Goal: Transaction & Acquisition: Purchase product/service

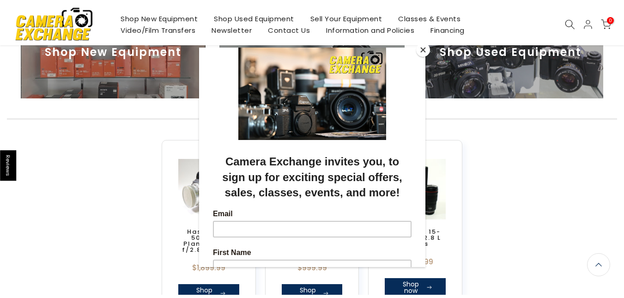
scroll to position [426, 0]
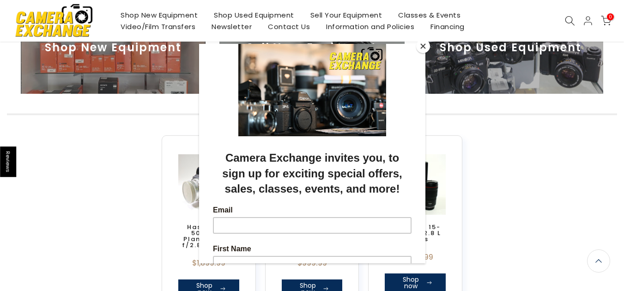
click at [424, 47] on button "Close" at bounding box center [423, 46] width 14 height 14
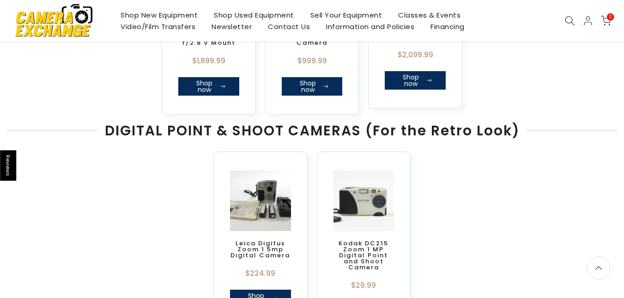
scroll to position [629, 0]
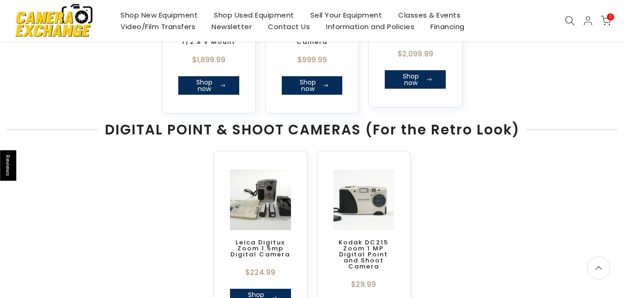
click at [264, 14] on link "Shop Used Equipment" at bounding box center [254, 15] width 97 height 12
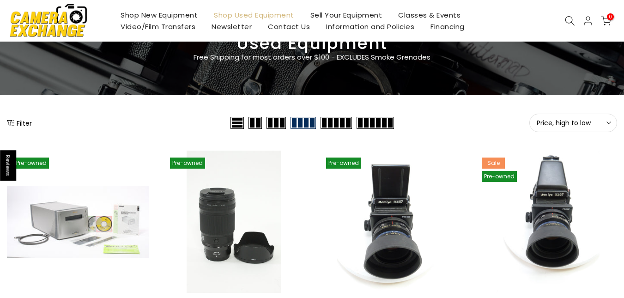
scroll to position [58, 0]
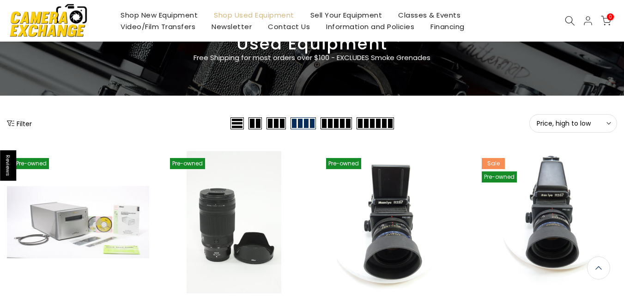
click at [569, 124] on span "Price, high to low" at bounding box center [573, 123] width 73 height 8
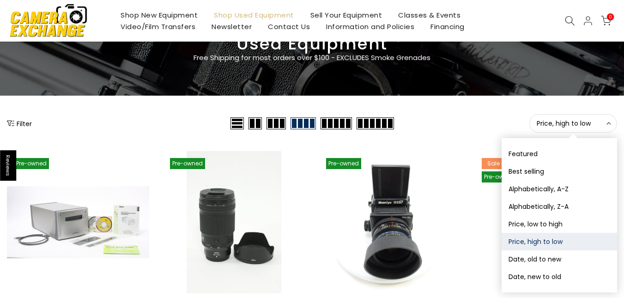
click at [559, 223] on button "Price, low to high" at bounding box center [560, 224] width 116 height 18
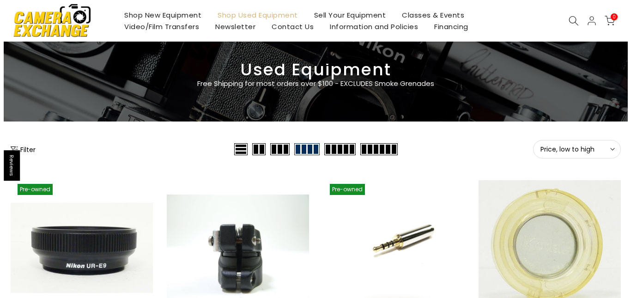
scroll to position [33, 0]
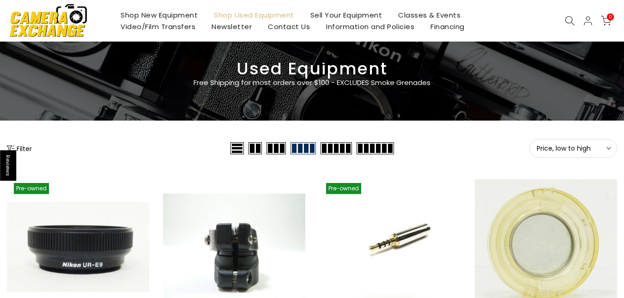
click at [28, 148] on button "Filter" at bounding box center [19, 148] width 25 height 9
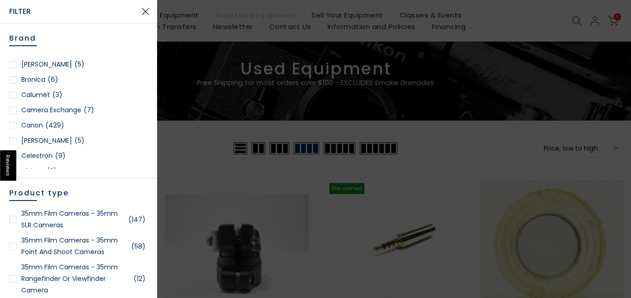
scroll to position [131, 0]
click at [10, 127] on div at bounding box center [12, 125] width 7 height 7
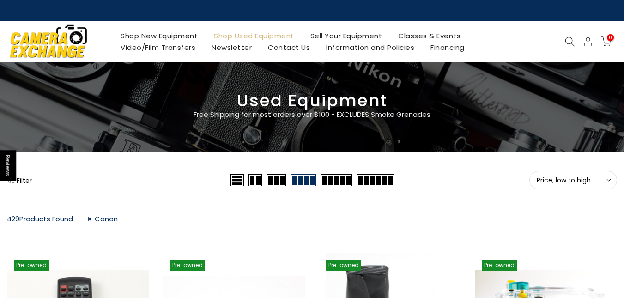
click at [30, 180] on button "Filter" at bounding box center [19, 180] width 25 height 9
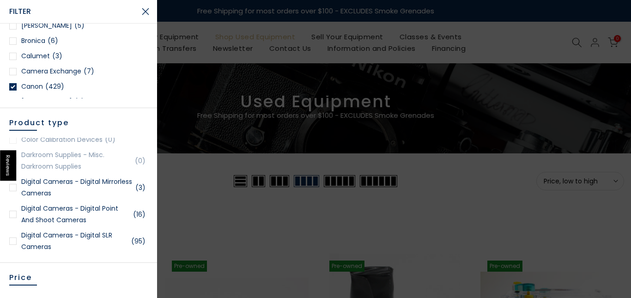
scroll to position [311, 0]
click at [12, 239] on div at bounding box center [12, 239] width 7 height 7
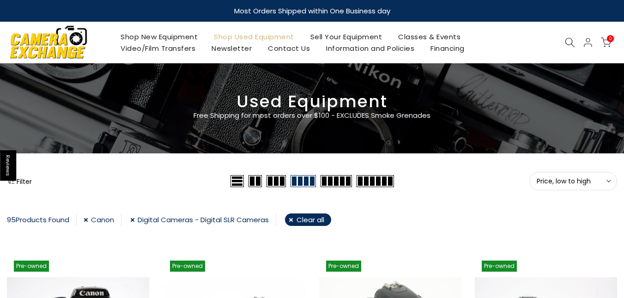
click at [19, 183] on button "Filter" at bounding box center [19, 180] width 25 height 9
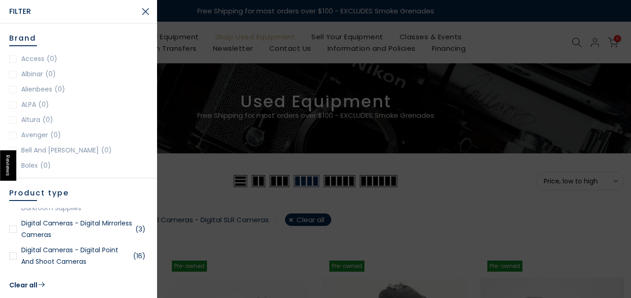
click at [146, 21] on button "Close Search" at bounding box center [145, 11] width 23 height 23
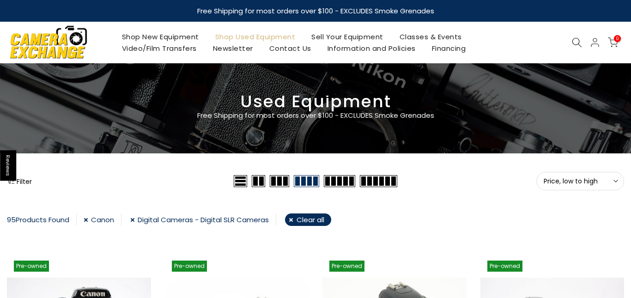
scroll to position [350, 0]
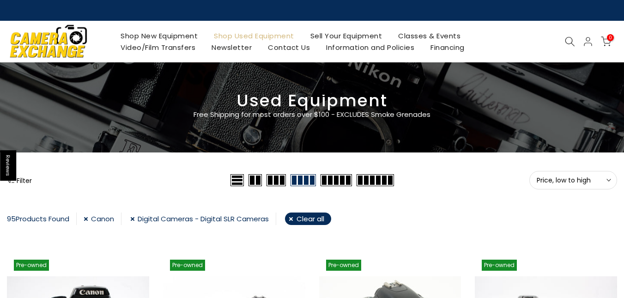
click at [32, 183] on div "Filter" at bounding box center [117, 180] width 221 height 18
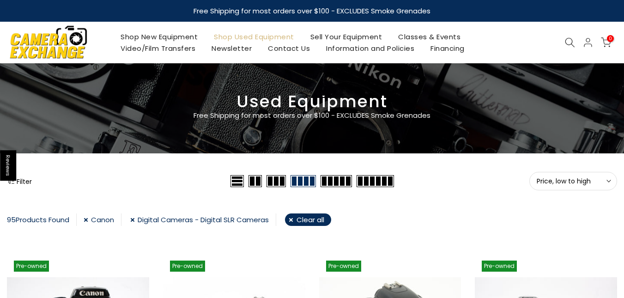
click at [27, 180] on button "Filter" at bounding box center [19, 180] width 25 height 9
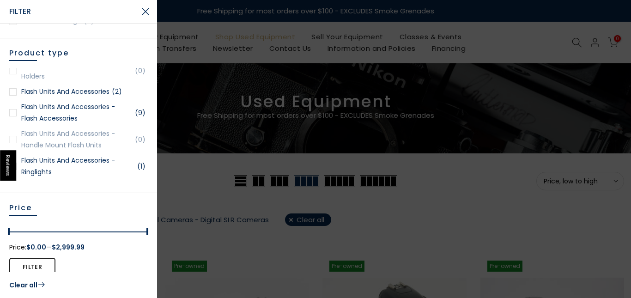
scroll to position [140, 0]
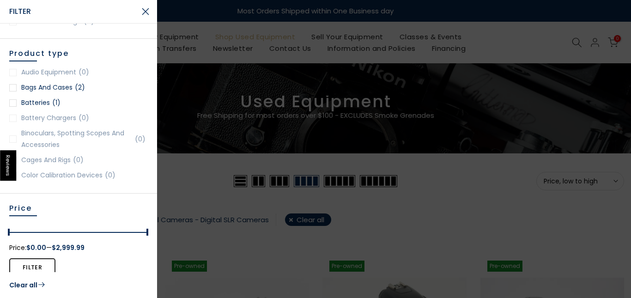
click at [144, 9] on button "Close Search" at bounding box center [145, 11] width 23 height 23
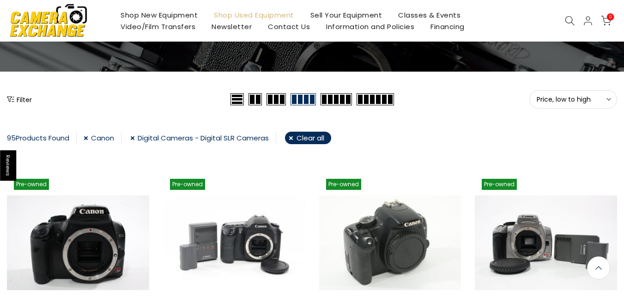
scroll to position [83, 0]
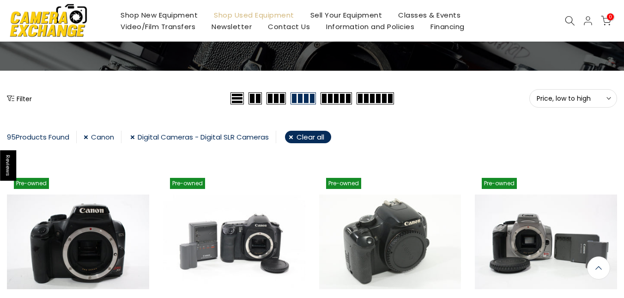
click at [384, 96] on span at bounding box center [375, 98] width 37 height 12
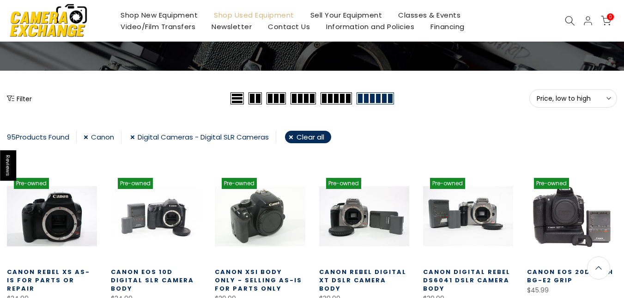
click at [574, 104] on button "Price, low to high Sort" at bounding box center [573, 98] width 88 height 18
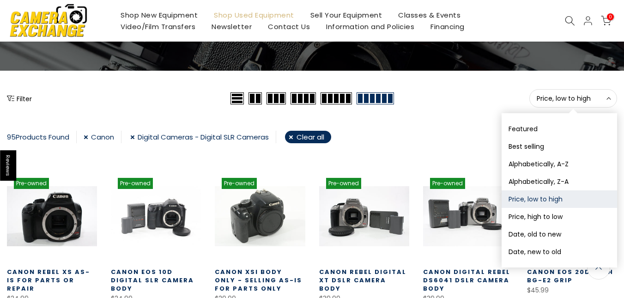
click at [569, 101] on span "Price, low to high" at bounding box center [573, 98] width 73 height 8
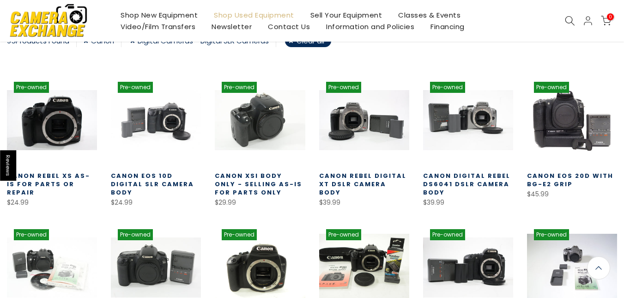
scroll to position [475, 0]
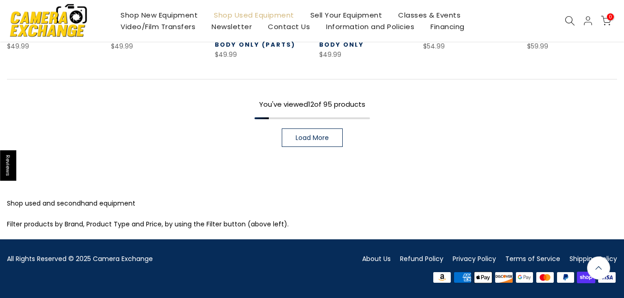
click at [323, 129] on link "Load More" at bounding box center [312, 137] width 61 height 18
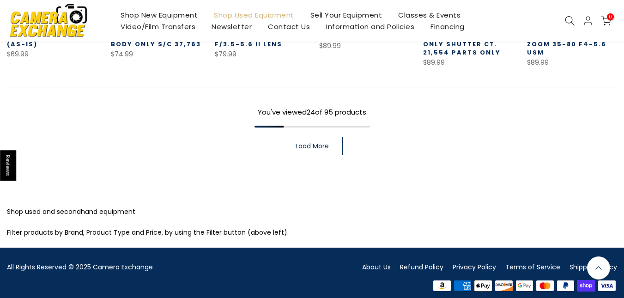
scroll to position [785, 0]
click at [329, 143] on span "Load More" at bounding box center [312, 146] width 33 height 6
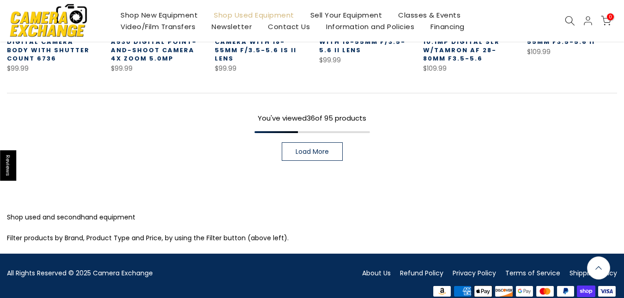
scroll to position [1106, 0]
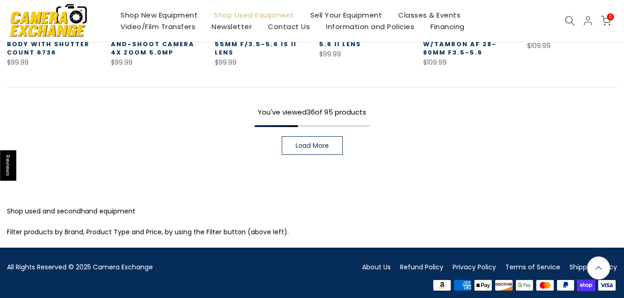
click at [341, 136] on link "Load More" at bounding box center [312, 145] width 61 height 18
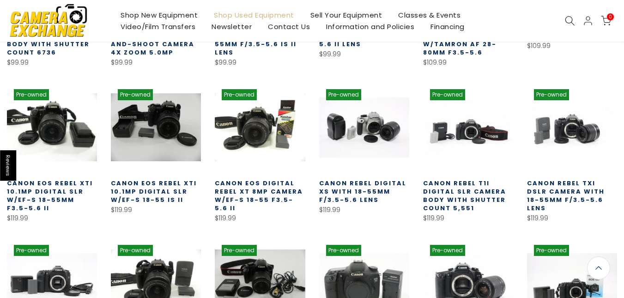
scroll to position [1418, 0]
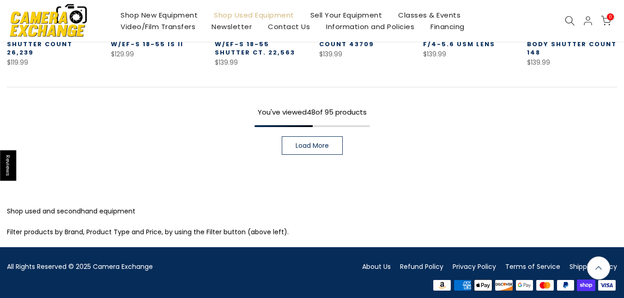
click at [335, 136] on link "Load More" at bounding box center [312, 145] width 61 height 18
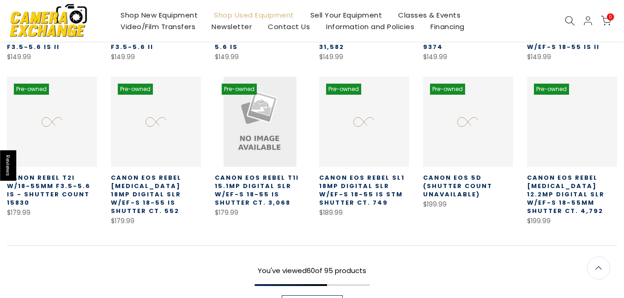
scroll to position [1729, 0]
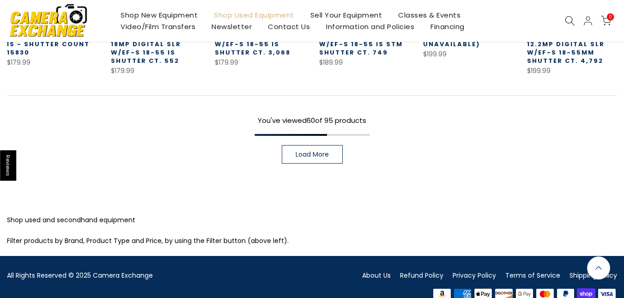
click at [333, 145] on link "Load More" at bounding box center [312, 154] width 61 height 18
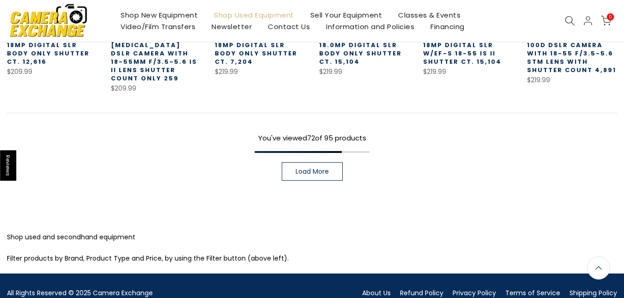
scroll to position [2050, 0]
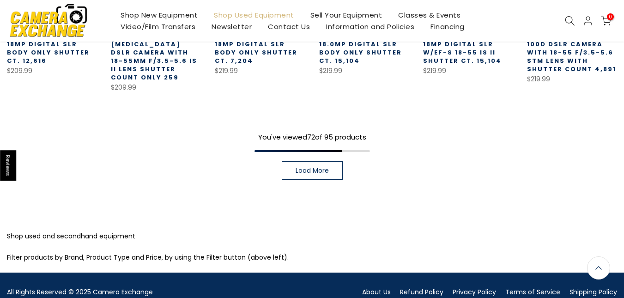
click at [333, 161] on link "Load More" at bounding box center [312, 170] width 61 height 18
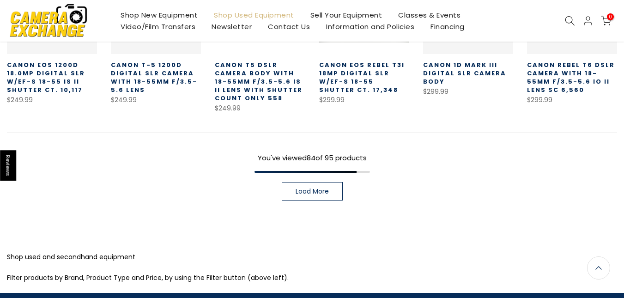
scroll to position [2379, 0]
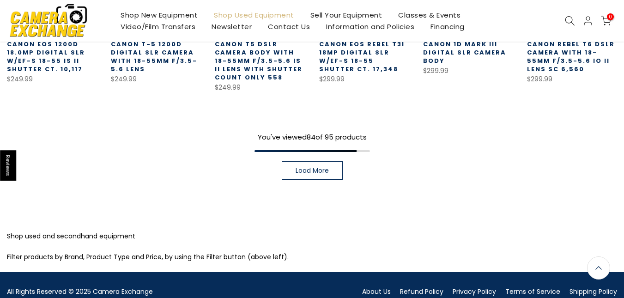
click at [333, 161] on link "Load More" at bounding box center [312, 170] width 61 height 18
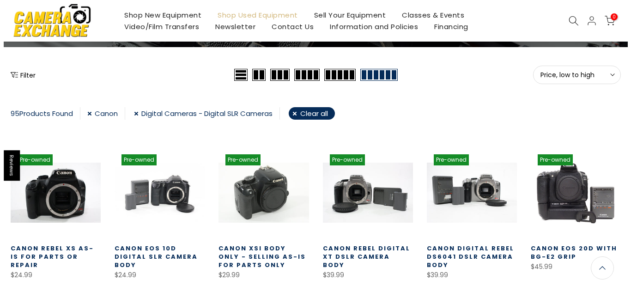
scroll to position [107, 0]
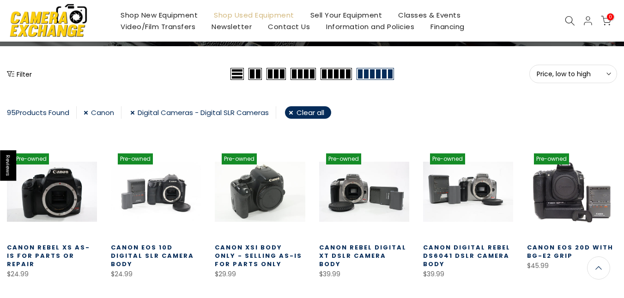
click at [14, 77] on icon "Show filters" at bounding box center [10, 73] width 7 height 7
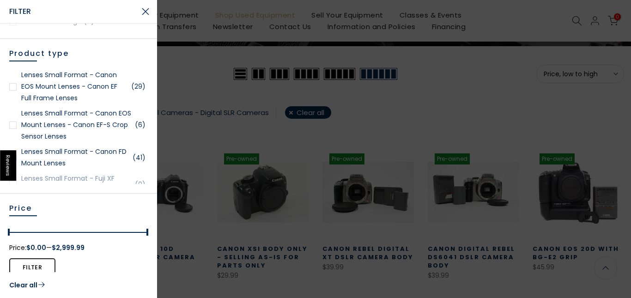
click at [16, 128] on div at bounding box center [12, 125] width 7 height 7
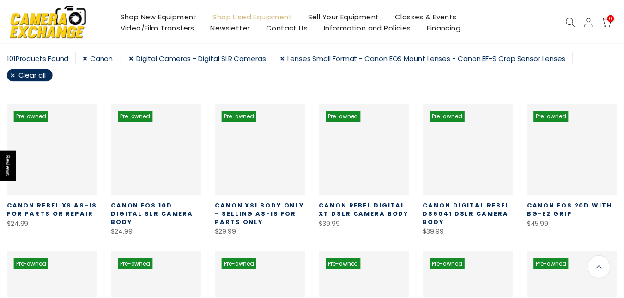
scroll to position [974, 0]
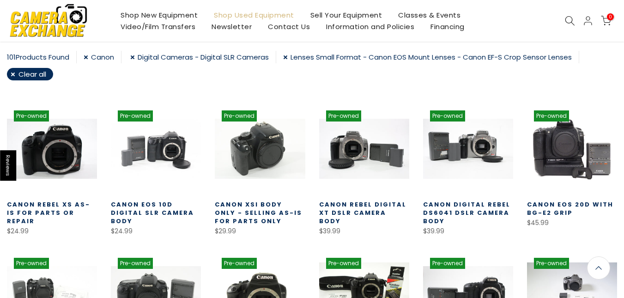
click at [14, 57] on span "101" at bounding box center [11, 57] width 9 height 10
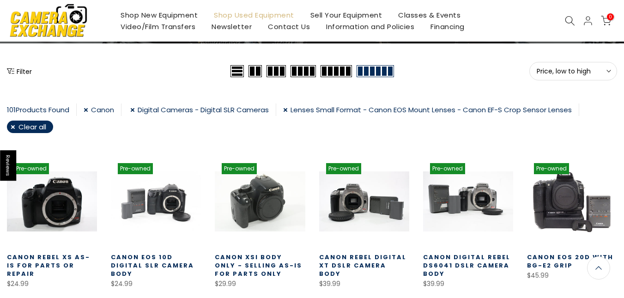
scroll to position [98, 0]
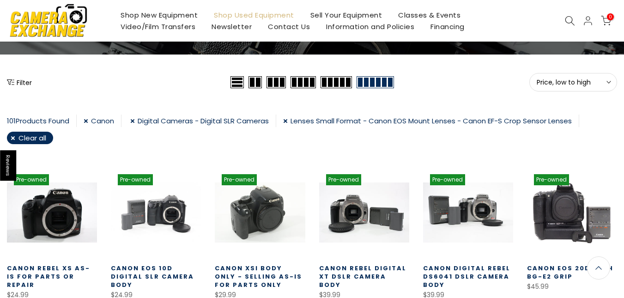
click at [17, 85] on button "Filter" at bounding box center [19, 82] width 25 height 9
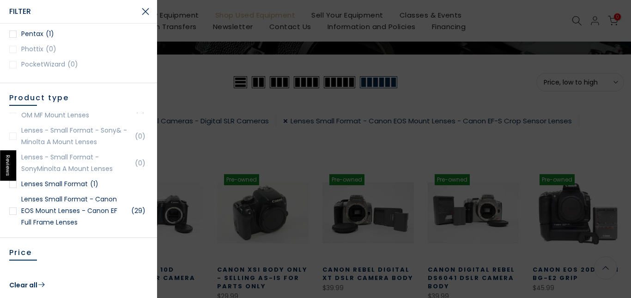
click at [12, 218] on link "Lenses Small Format - Canon EOS Mount Lenses - Canon EF Full Frame Lenses (29)" at bounding box center [78, 211] width 139 height 35
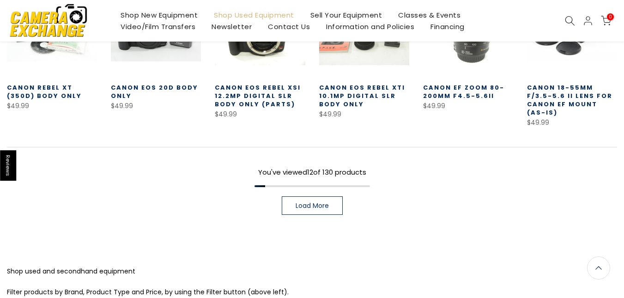
scroll to position [433, 0]
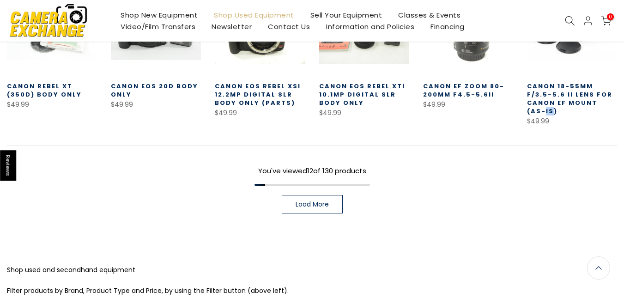
click at [297, 209] on link "Load More" at bounding box center [312, 204] width 61 height 18
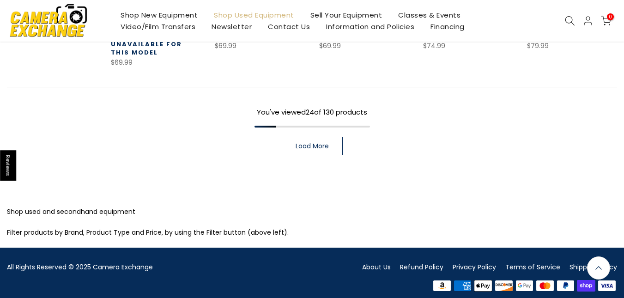
scroll to position [803, 0]
click at [316, 142] on link "Load More" at bounding box center [312, 146] width 61 height 18
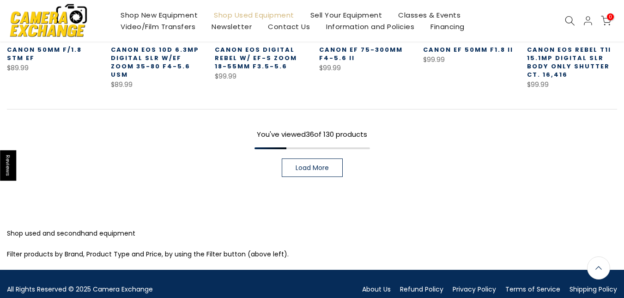
scroll to position [1094, 0]
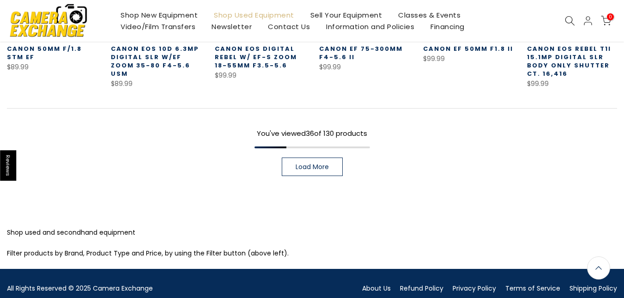
click at [312, 164] on span "Load More" at bounding box center [312, 167] width 33 height 6
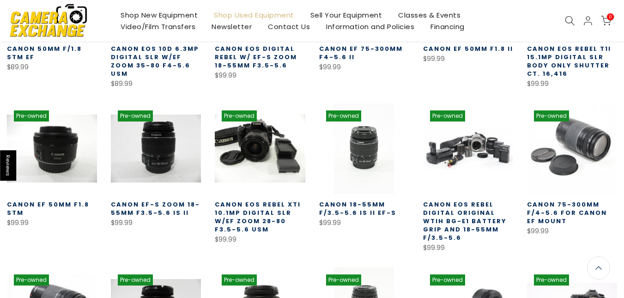
click at [571, 18] on icon at bounding box center [570, 21] width 10 height 10
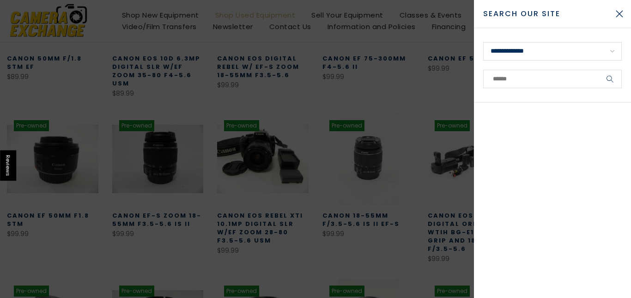
scroll to position [1090, 0]
click at [621, 11] on button "Close Search" at bounding box center [619, 13] width 23 height 23
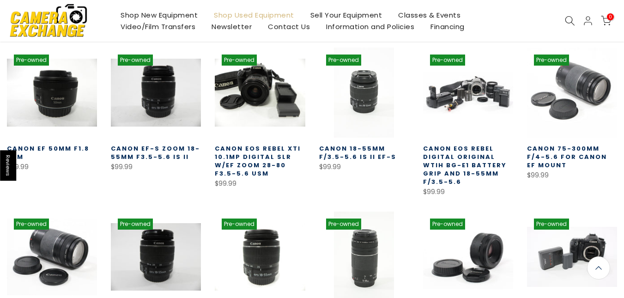
scroll to position [1314, 0]
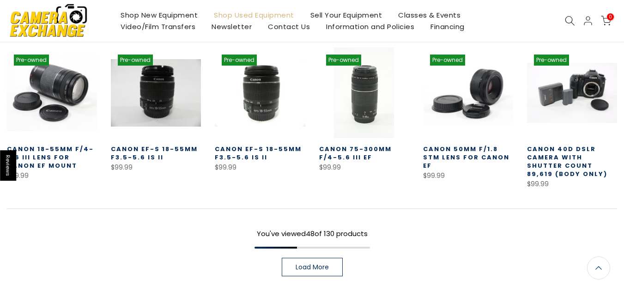
click at [320, 264] on span "Load More" at bounding box center [312, 267] width 33 height 6
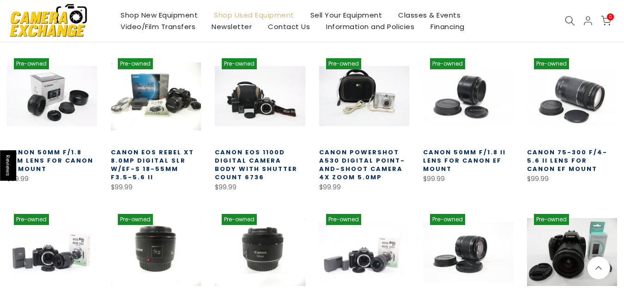
scroll to position [1621, 0]
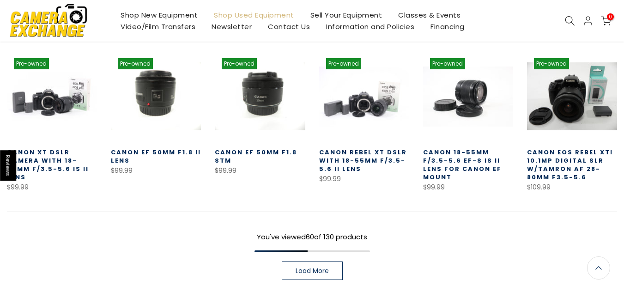
click at [305, 268] on span "Load More" at bounding box center [312, 271] width 33 height 6
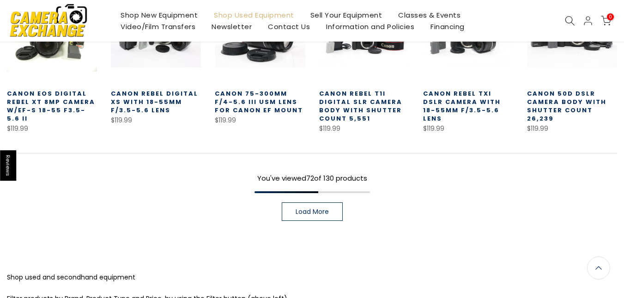
scroll to position [1996, 0]
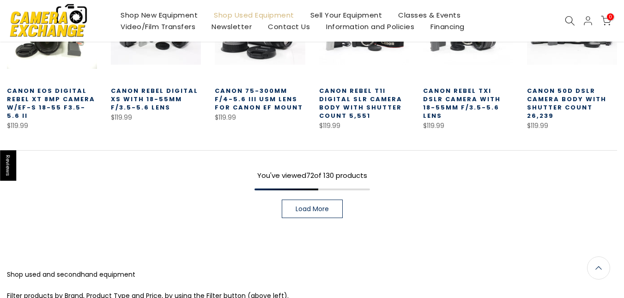
click at [317, 206] on span "Load More" at bounding box center [312, 209] width 33 height 6
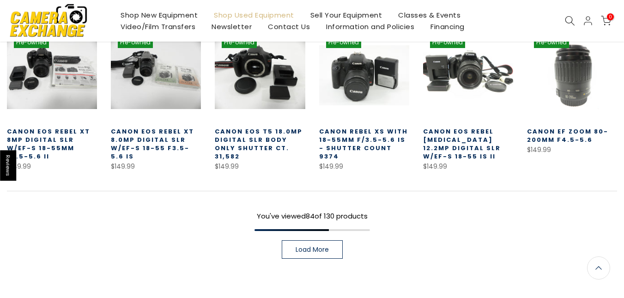
scroll to position [2265, 0]
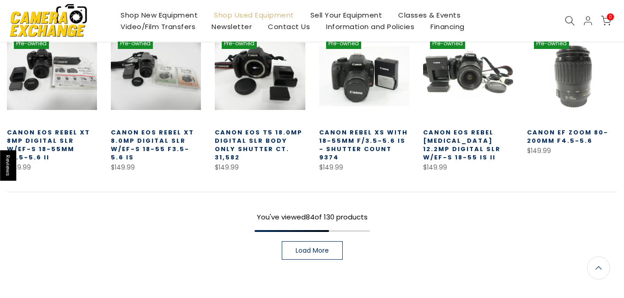
click at [332, 241] on link "Load More" at bounding box center [312, 250] width 61 height 18
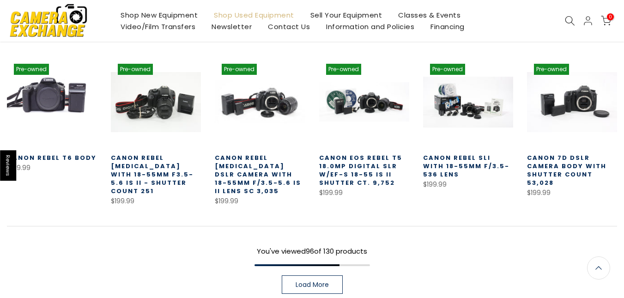
scroll to position [2561, 0]
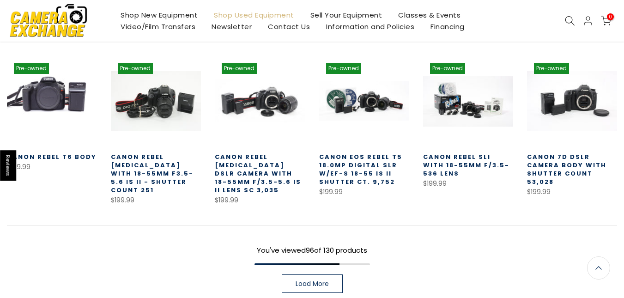
click at [321, 274] on link "Load More" at bounding box center [312, 283] width 61 height 18
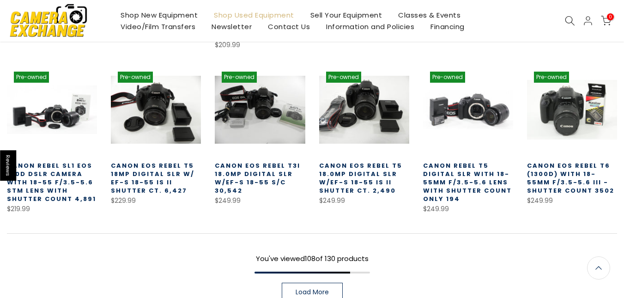
scroll to position [2888, 0]
click at [325, 289] on span "Load More" at bounding box center [312, 292] width 33 height 6
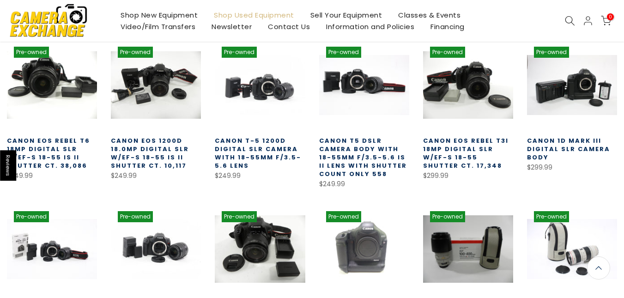
scroll to position [3338, 0]
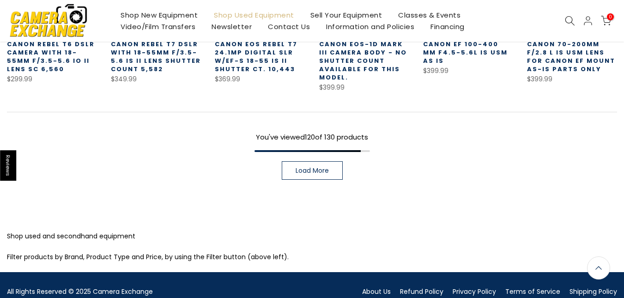
click at [344, 134] on div "You've viewed 120 of 130 products Load More" at bounding box center [312, 146] width 610 height 68
click at [339, 161] on link "Load More" at bounding box center [312, 170] width 61 height 18
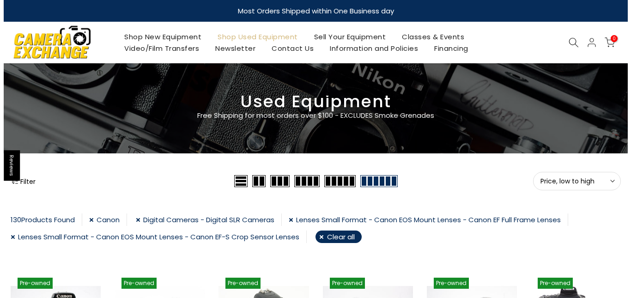
scroll to position [86, 0]
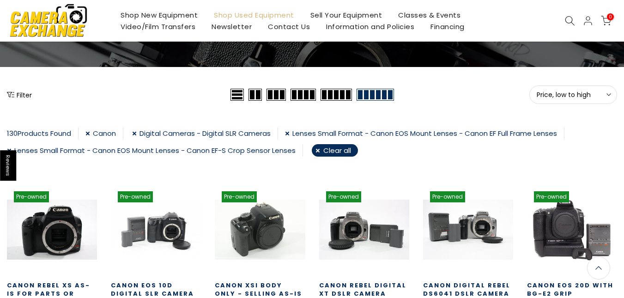
click at [25, 92] on button "Filter" at bounding box center [19, 94] width 25 height 9
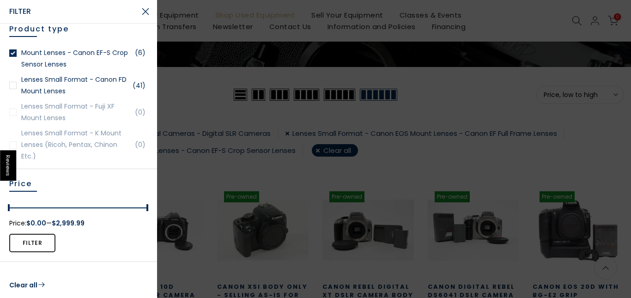
scroll to position [1000, 0]
click at [289, 68] on div at bounding box center [315, 149] width 631 height 298
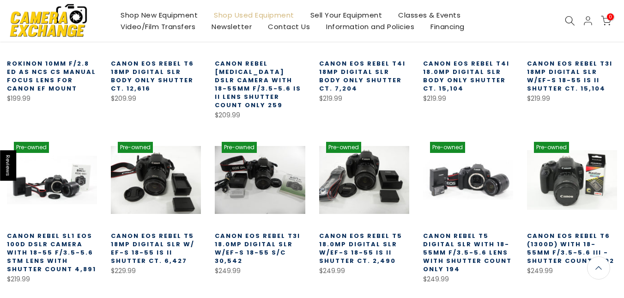
scroll to position [2820, 0]
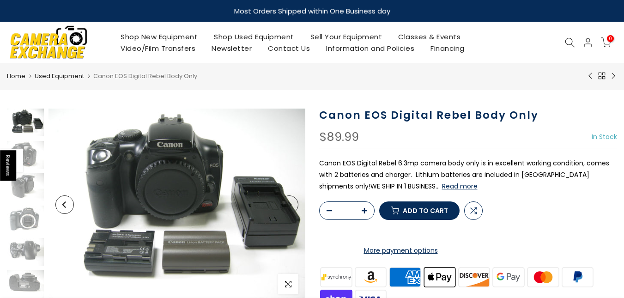
click at [34, 189] on img at bounding box center [25, 187] width 37 height 28
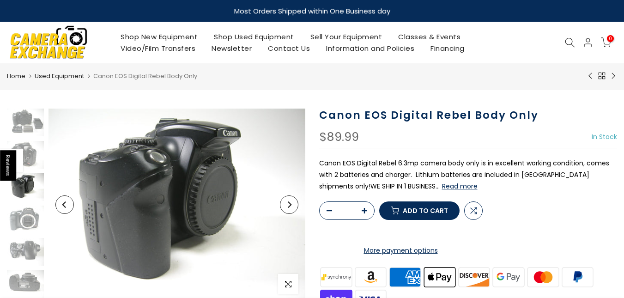
scroll to position [18, 0]
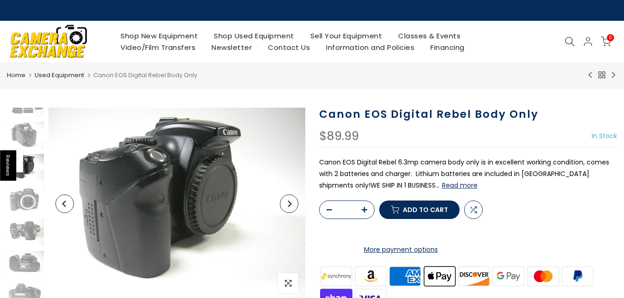
click at [26, 214] on div at bounding box center [25, 200] width 39 height 222
click at [31, 206] on img at bounding box center [25, 200] width 37 height 28
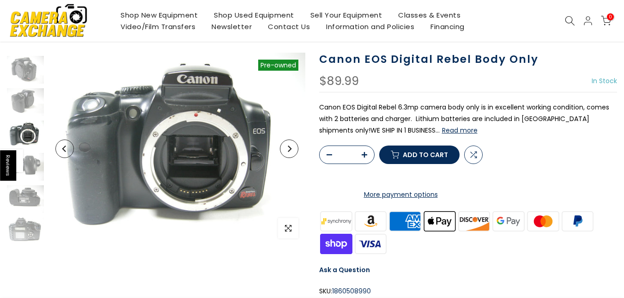
scroll to position [56, 0]
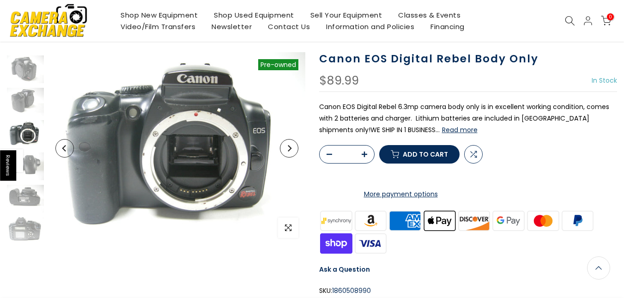
click at [398, 60] on h1 "Canon EOS Digital Rebel Body Only" at bounding box center [468, 58] width 298 height 13
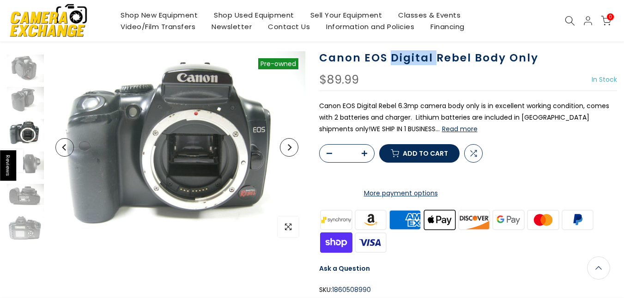
scroll to position [55, 0]
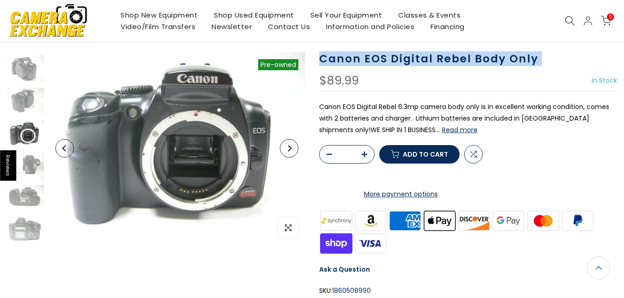
click at [398, 60] on h1 "Canon EOS Digital Rebel Body Only" at bounding box center [468, 58] width 298 height 13
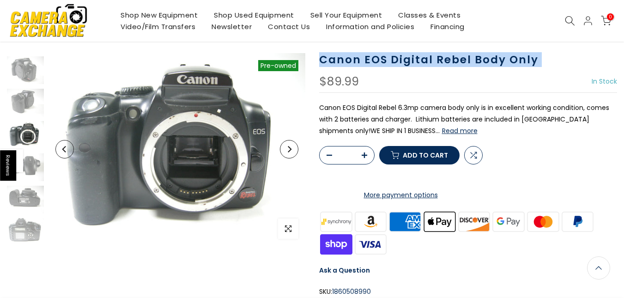
scroll to position [56, 0]
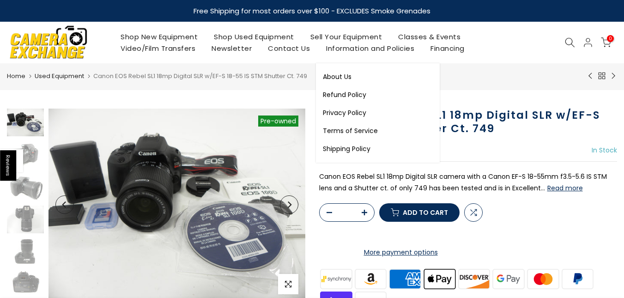
scroll to position [30, 0]
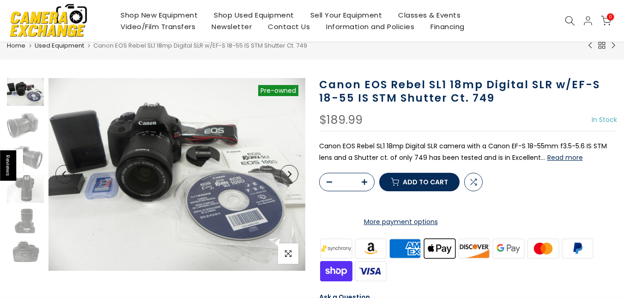
click at [30, 127] on img at bounding box center [25, 124] width 37 height 28
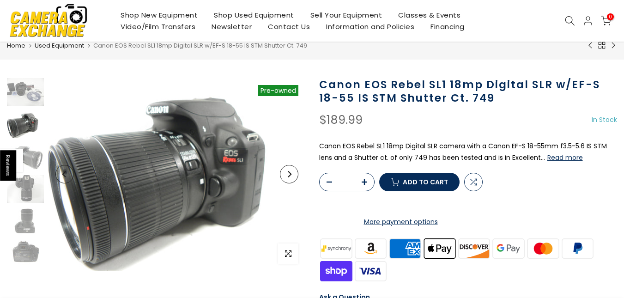
click at [28, 161] on img at bounding box center [25, 157] width 37 height 28
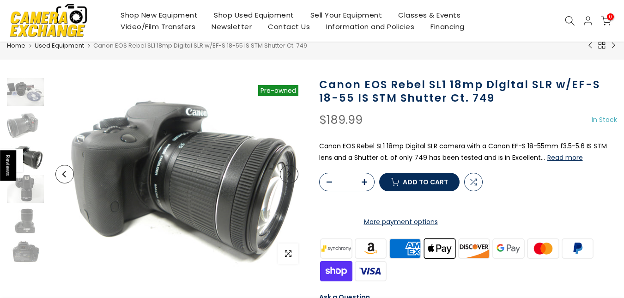
click at [37, 191] on img at bounding box center [25, 189] width 37 height 28
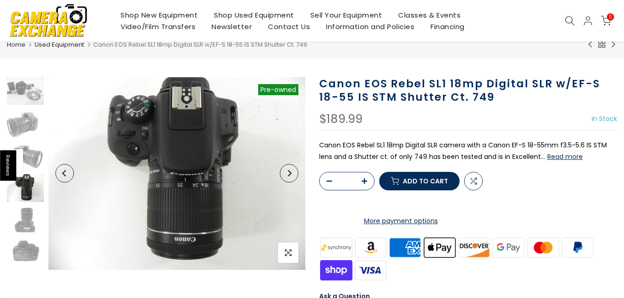
scroll to position [30, 0]
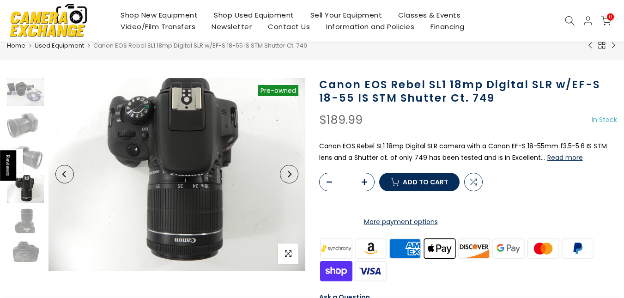
click at [28, 123] on img at bounding box center [25, 124] width 37 height 28
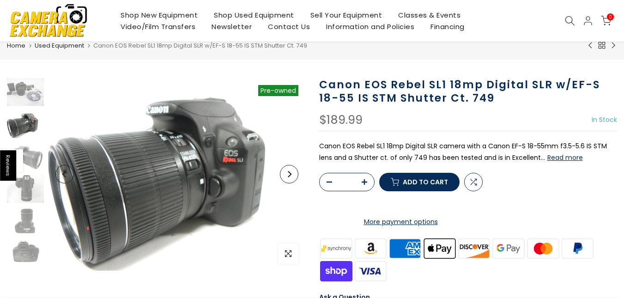
click at [26, 91] on img at bounding box center [25, 92] width 37 height 28
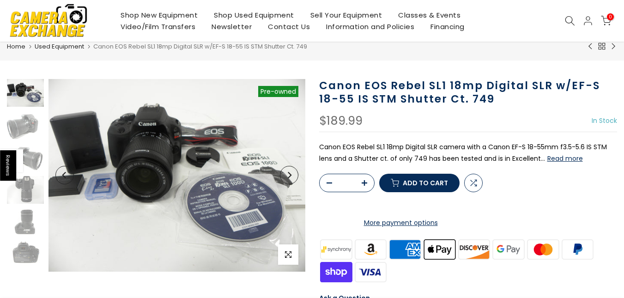
scroll to position [30, 0]
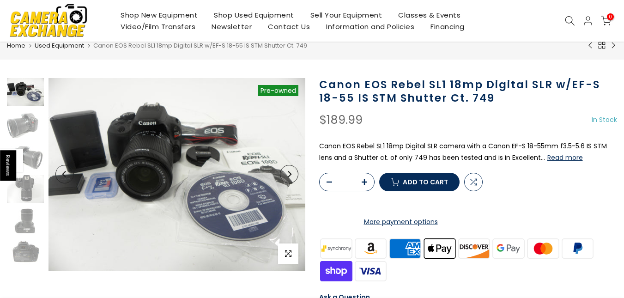
click at [38, 184] on img at bounding box center [25, 189] width 37 height 28
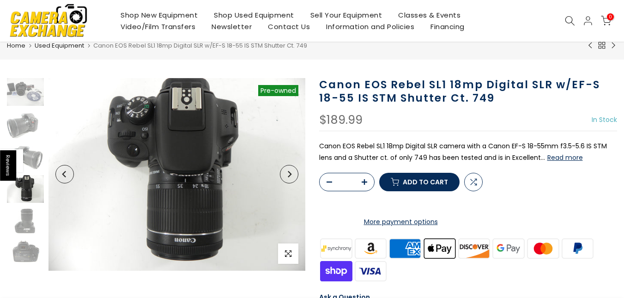
click at [24, 127] on img at bounding box center [25, 124] width 37 height 28
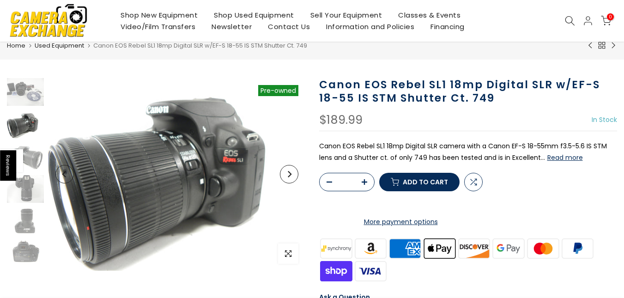
click at [30, 156] on img at bounding box center [25, 157] width 37 height 28
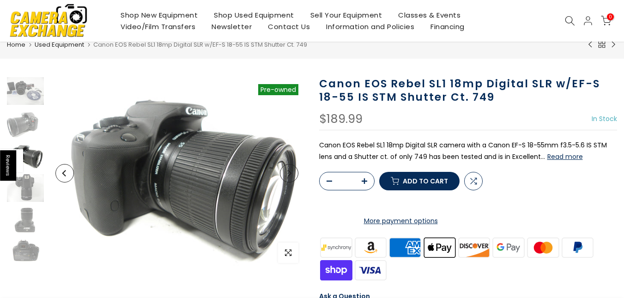
scroll to position [30, 0]
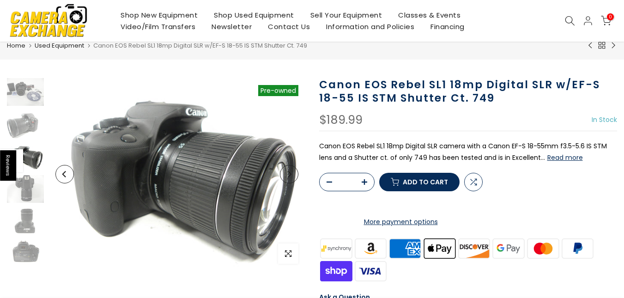
click at [22, 207] on div at bounding box center [25, 172] width 39 height 189
click at [24, 214] on img at bounding box center [25, 221] width 37 height 28
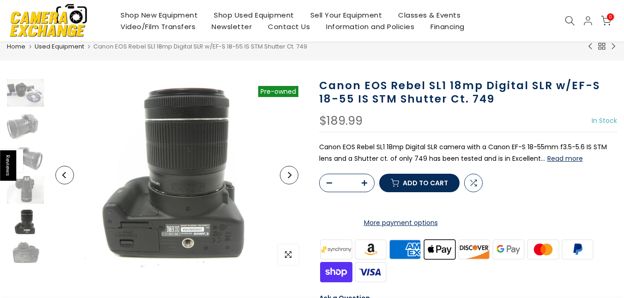
scroll to position [30, 0]
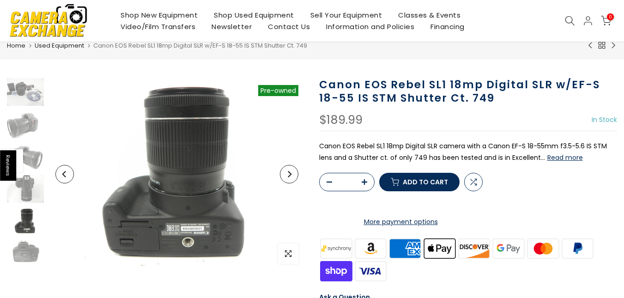
click at [25, 263] on img at bounding box center [25, 254] width 37 height 28
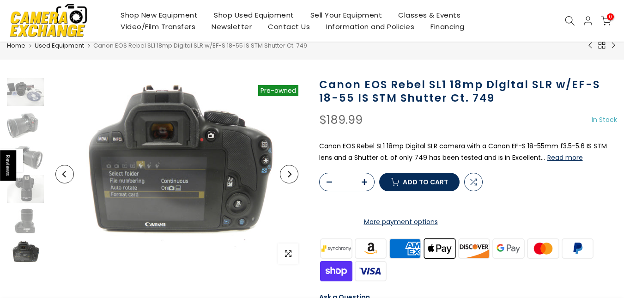
click at [22, 94] on img at bounding box center [25, 92] width 37 height 28
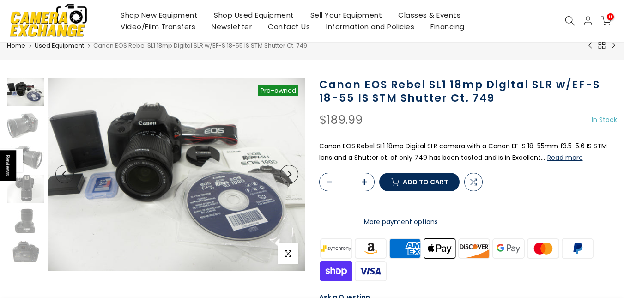
scroll to position [30, 0]
click at [35, 130] on img at bounding box center [25, 124] width 37 height 28
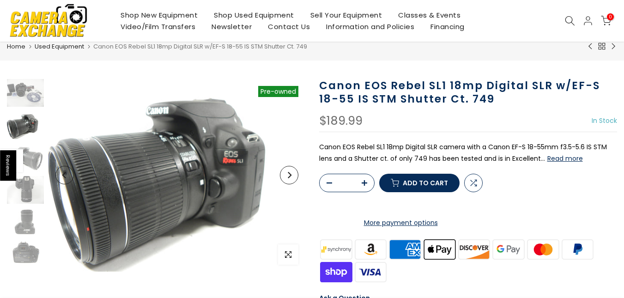
scroll to position [30, 0]
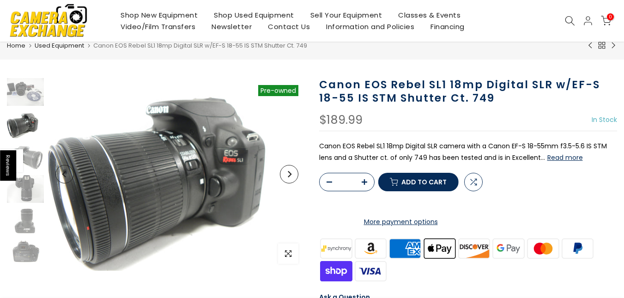
click at [32, 102] on img at bounding box center [25, 92] width 37 height 28
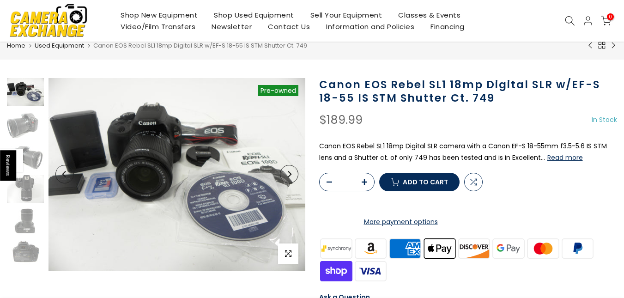
click at [39, 164] on img at bounding box center [25, 157] width 37 height 28
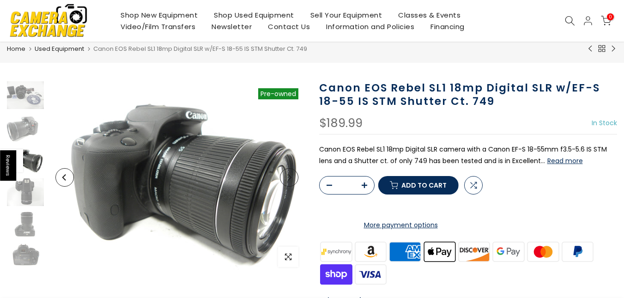
scroll to position [28, 0]
